Goal: Check status: Check status

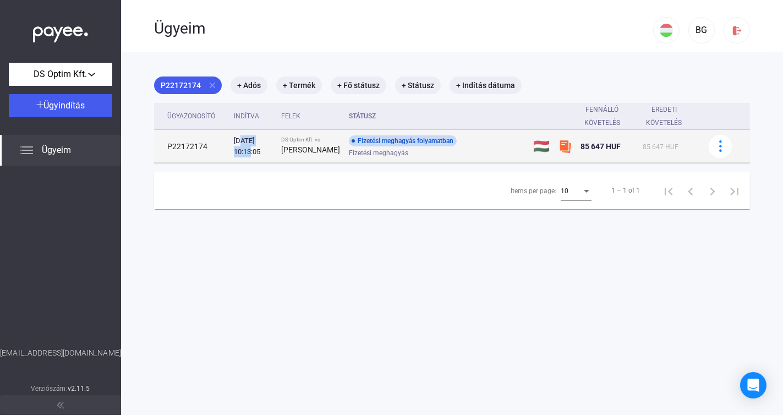
drag, startPoint x: 237, startPoint y: 144, endPoint x: 262, endPoint y: 147, distance: 25.6
click at [272, 144] on div "[DATE] 10:13:05" at bounding box center [253, 146] width 39 height 22
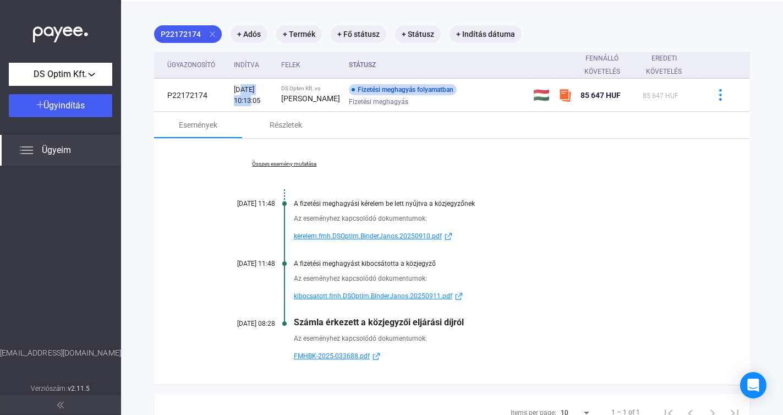
scroll to position [55, 0]
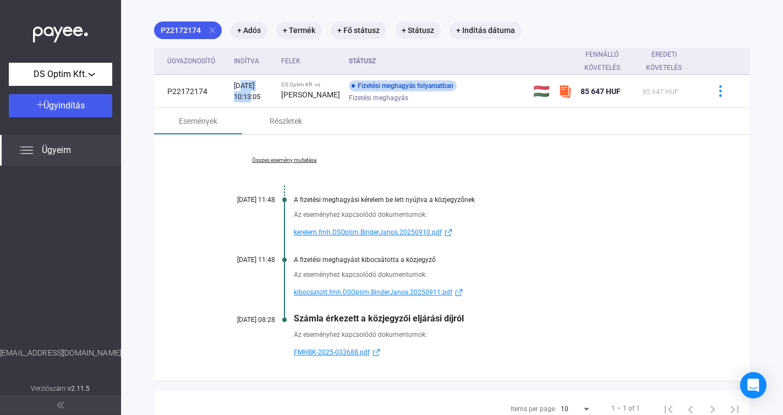
click at [352, 359] on span "FMHBK-2025-033688.pdf" at bounding box center [332, 351] width 76 height 13
click at [580, 272] on div "Az eseményhez kapcsolódó dokumentumok: kibocsatott.fmh.DSOptim.BinderJanos.2025…" at bounding box center [452, 280] width 486 height 35
click at [400, 296] on span "kibocsatott.fmh.DSOptim.BinderJanos.20250911.pdf" at bounding box center [373, 292] width 158 height 13
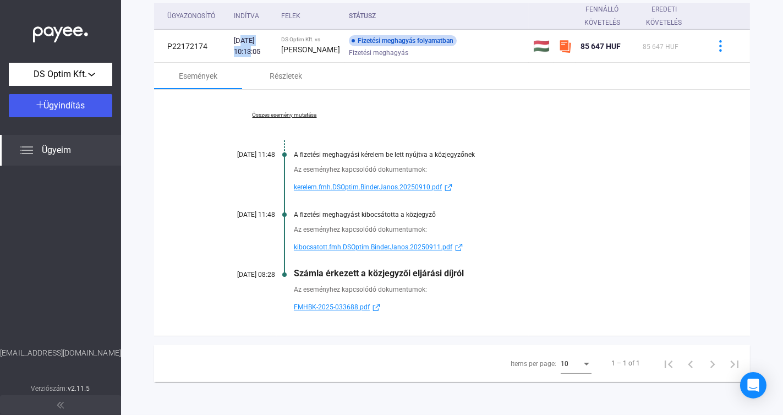
click at [400, 245] on span "kibocsatott.fmh.DSOptim.BinderJanos.20250911.pdf" at bounding box center [373, 246] width 158 height 13
